Goal: Information Seeking & Learning: Learn about a topic

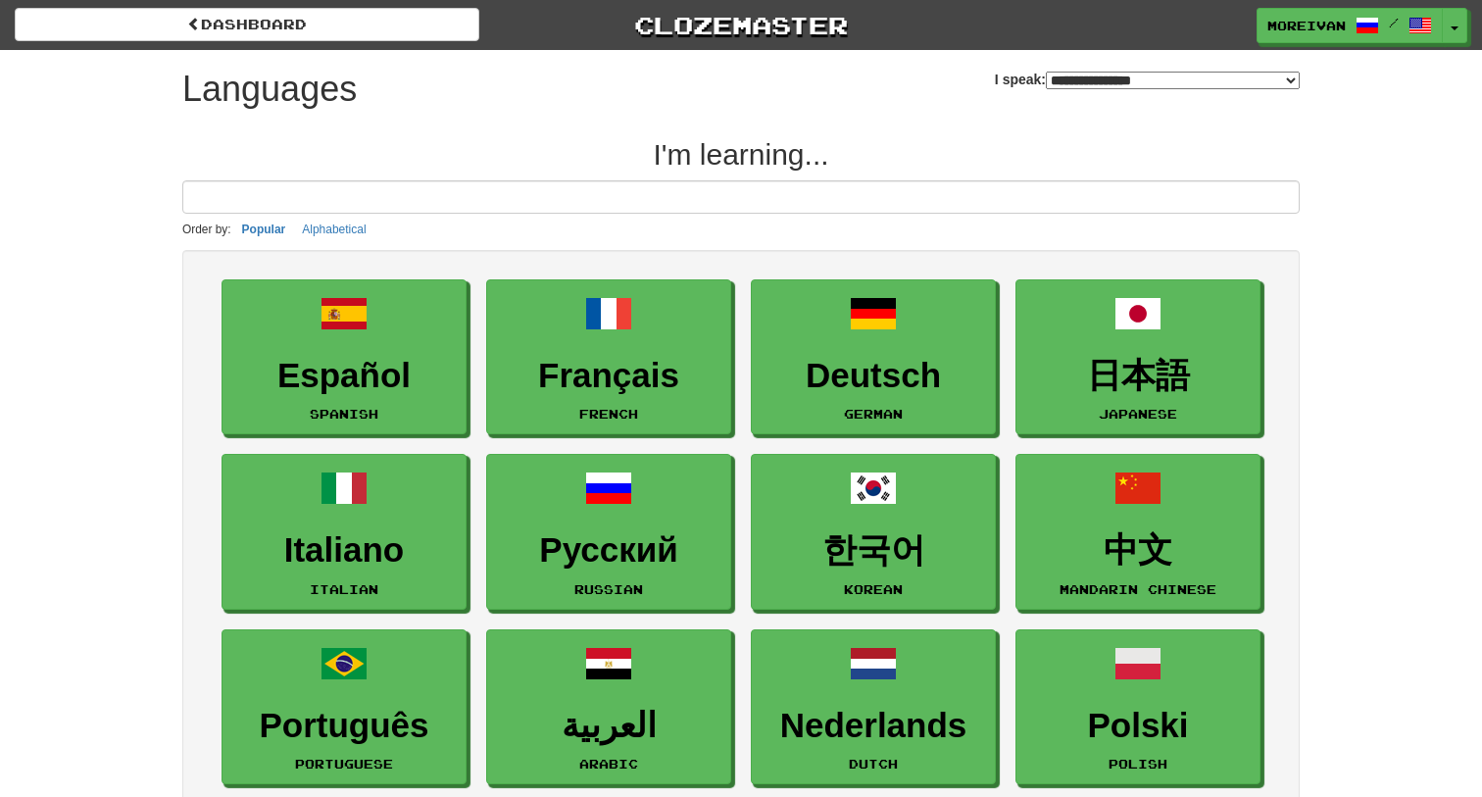
select select "*******"
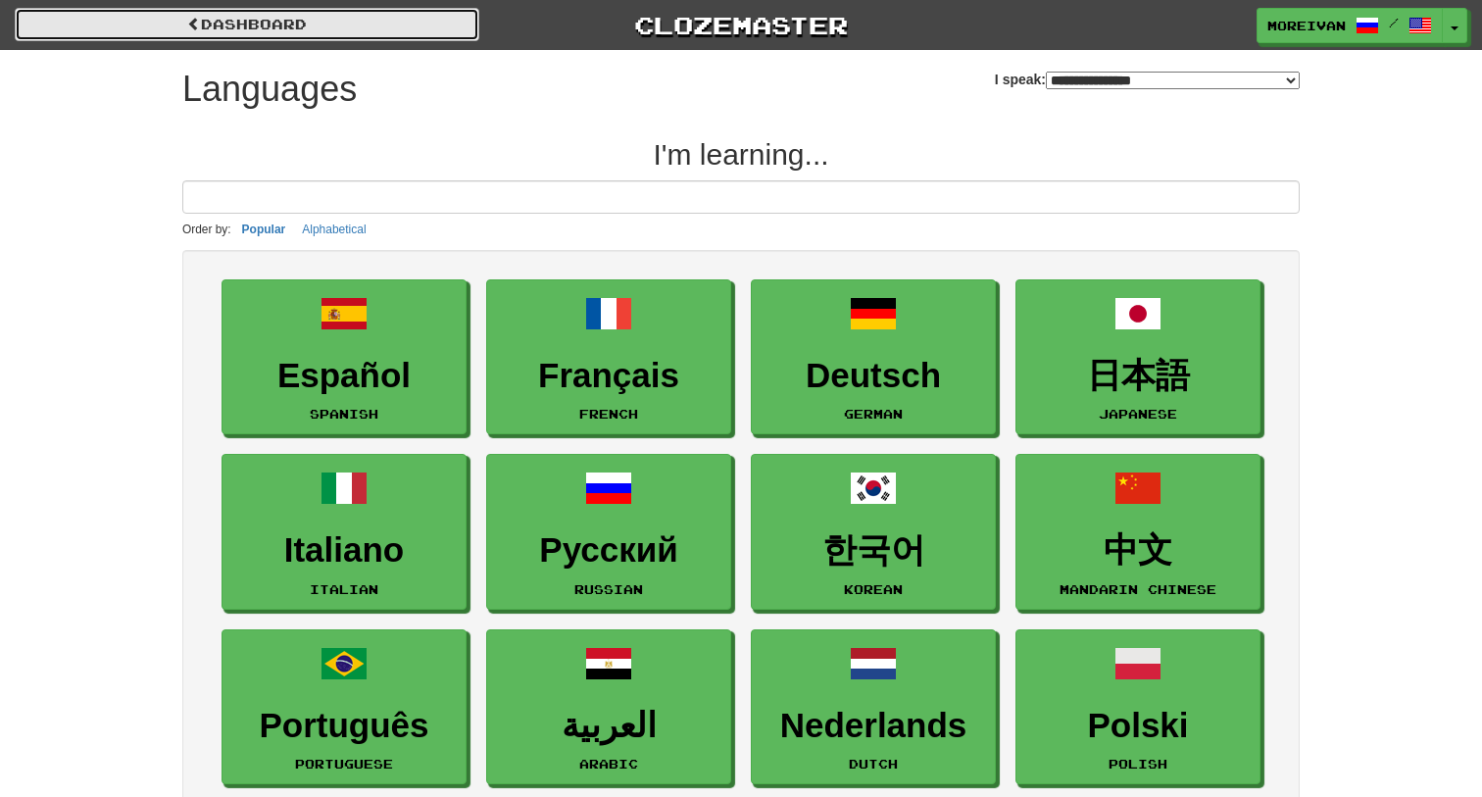
click at [408, 22] on link "dashboard" at bounding box center [247, 24] width 465 height 33
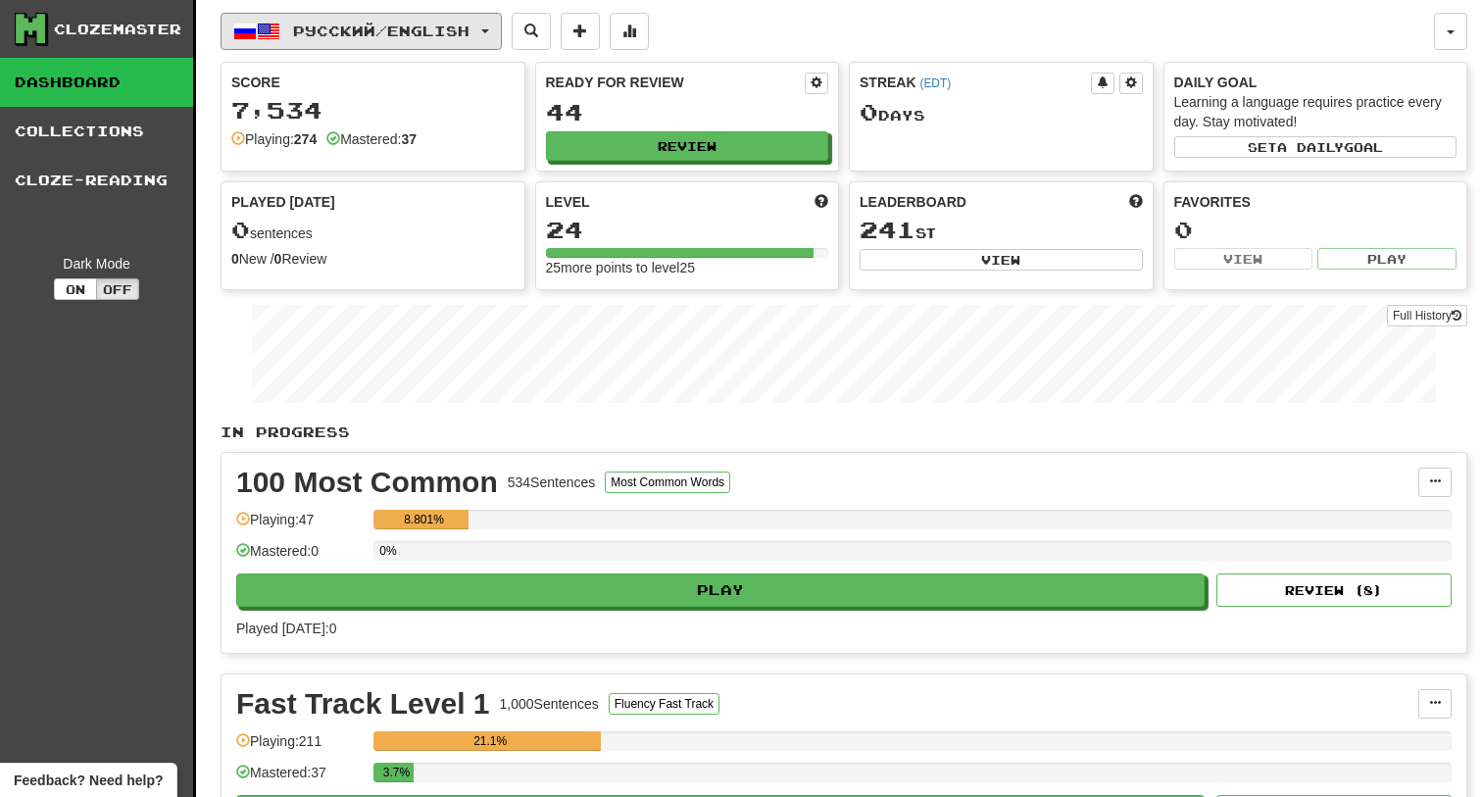
click at [408, 23] on span "Русский / English" at bounding box center [381, 31] width 176 height 17
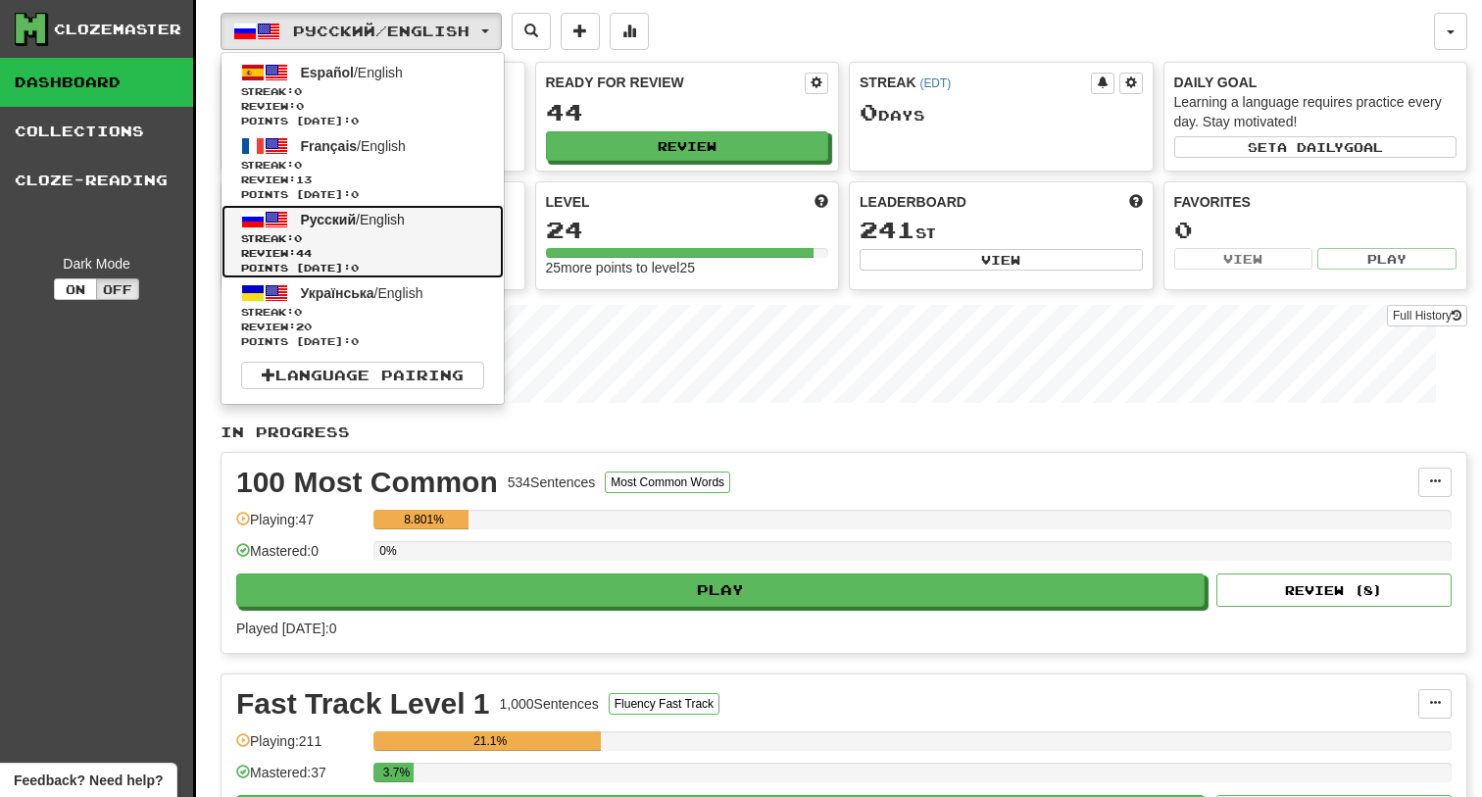
click at [442, 229] on link "Русский / English Streak: 0 Review: 44 Points [DATE]: 0" at bounding box center [362, 242] width 282 height 74
